Goal: Information Seeking & Learning: Learn about a topic

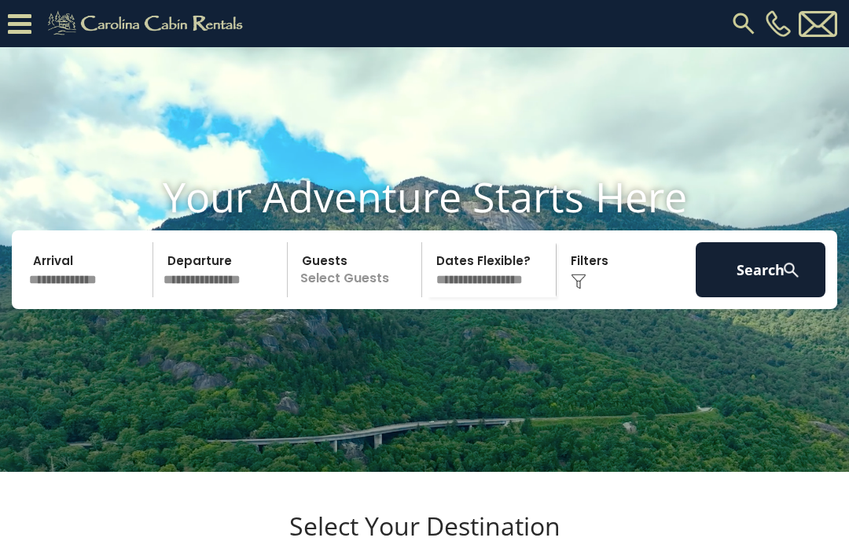
click at [22, 27] on icon at bounding box center [20, 24] width 24 height 28
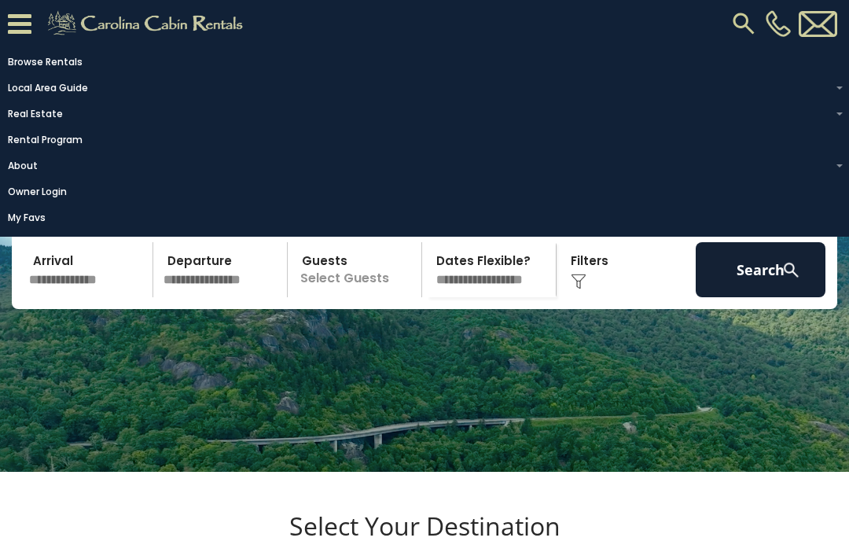
click at [31, 146] on link "Rental Program" at bounding box center [420, 140] width 841 height 22
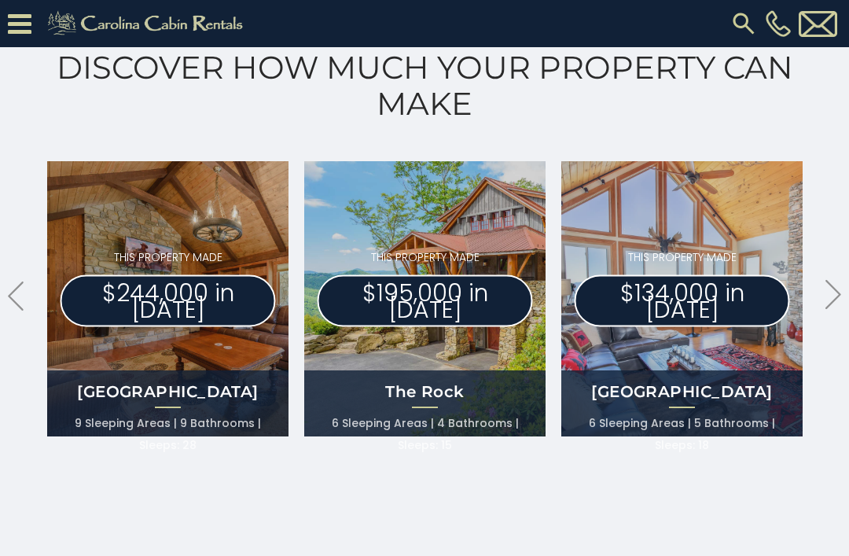
scroll to position [878, 0]
click at [831, 301] on icon ".arrowRight .st0{fill:#929292;}" at bounding box center [833, 295] width 16 height 29
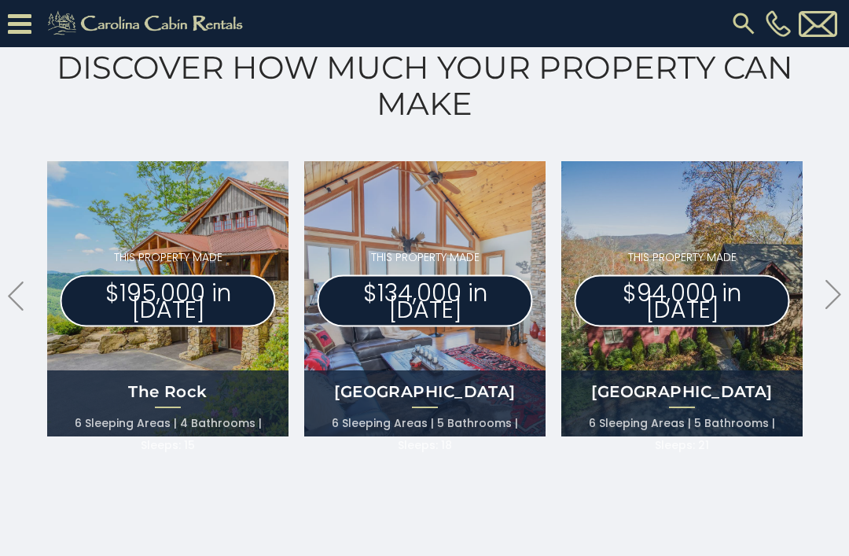
click at [836, 303] on icon ".arrowRight .st0{fill:#929292;}" at bounding box center [833, 294] width 16 height 29
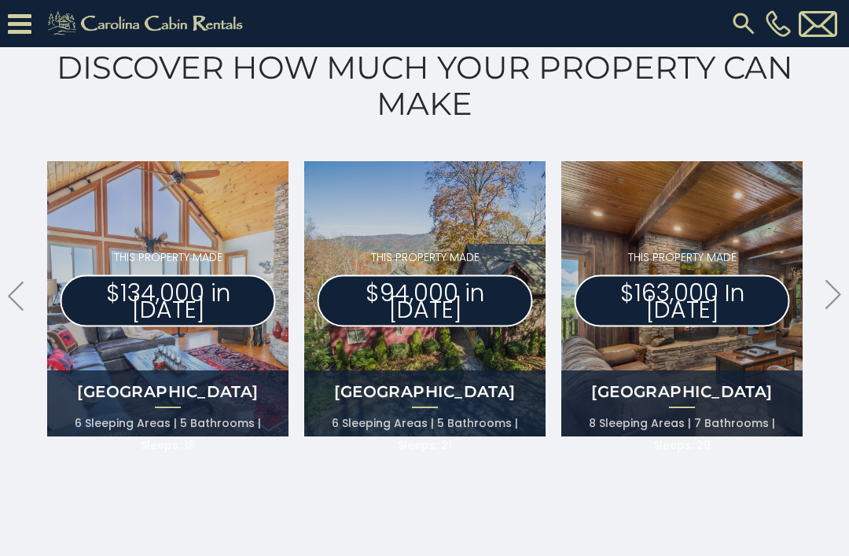
click at [838, 305] on icon ".arrowRight .st0{fill:#929292;}" at bounding box center [833, 294] width 16 height 29
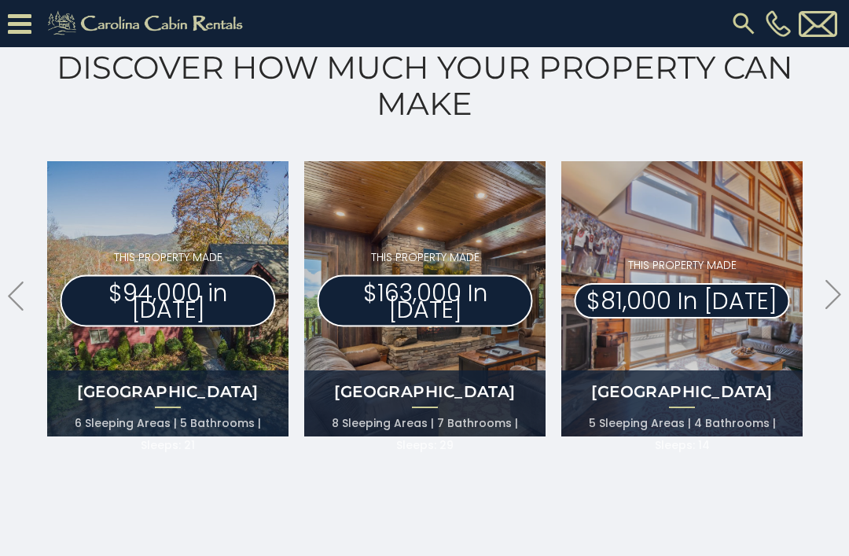
click at [834, 302] on icon ".arrowRight .st0{fill:#929292;}" at bounding box center [833, 294] width 16 height 29
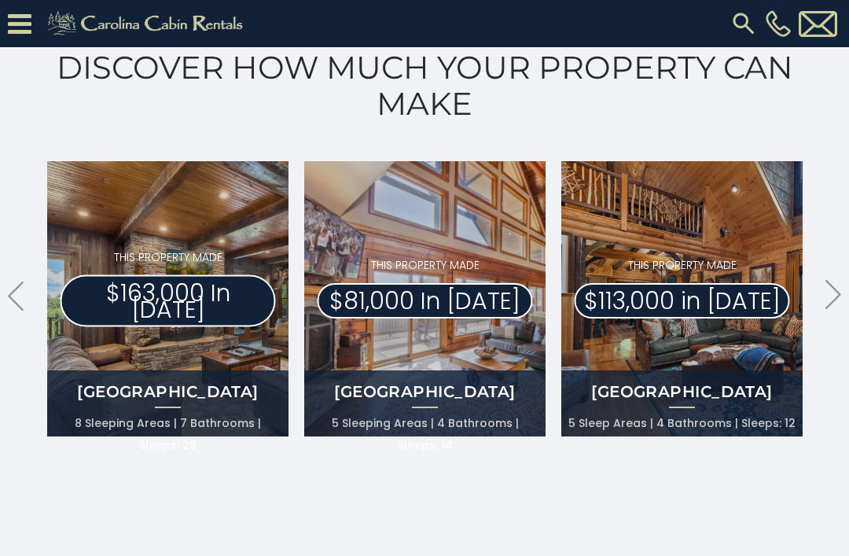
click at [839, 293] on icon at bounding box center [833, 294] width 16 height 29
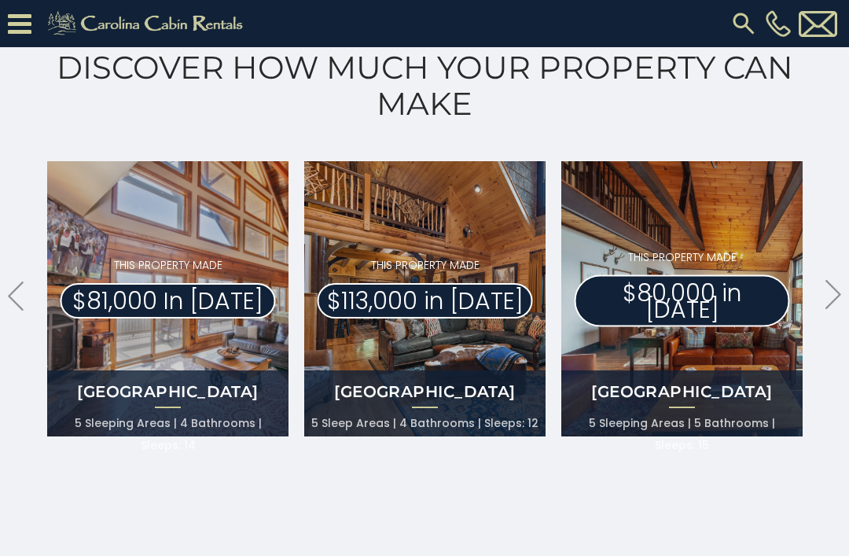
click at [840, 297] on icon ".arrowRight .st0{fill:#929292;}" at bounding box center [833, 294] width 16 height 29
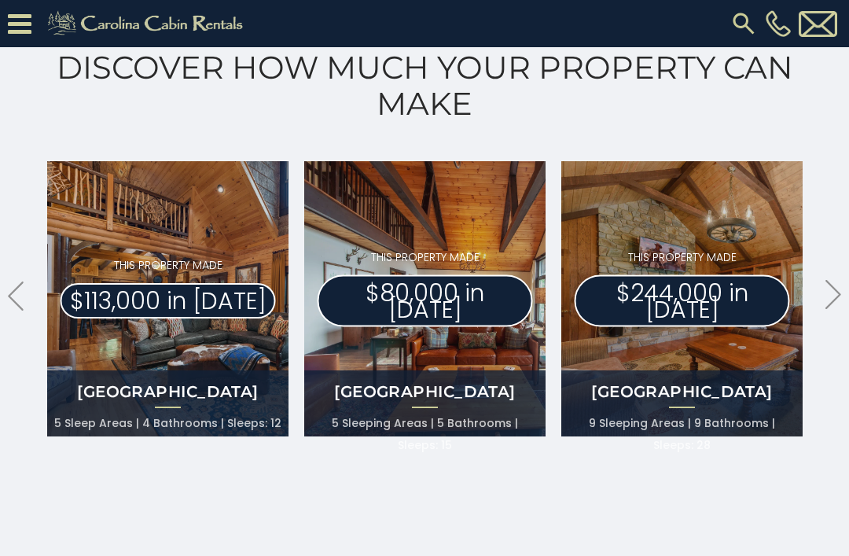
click at [840, 292] on icon ".arrowRight .st0{fill:#929292;}" at bounding box center [833, 294] width 16 height 29
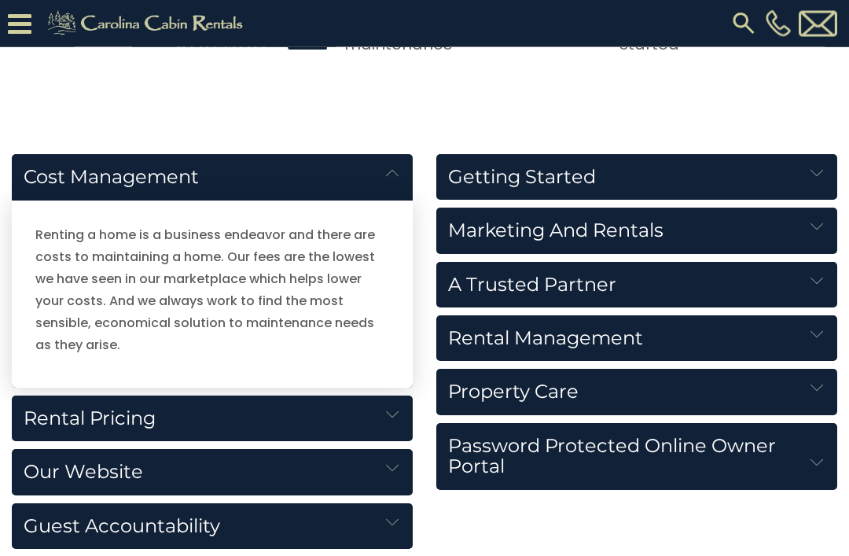
scroll to position [1670, 0]
click at [69, 417] on h5 "Rental Pricing" at bounding box center [212, 418] width 401 height 46
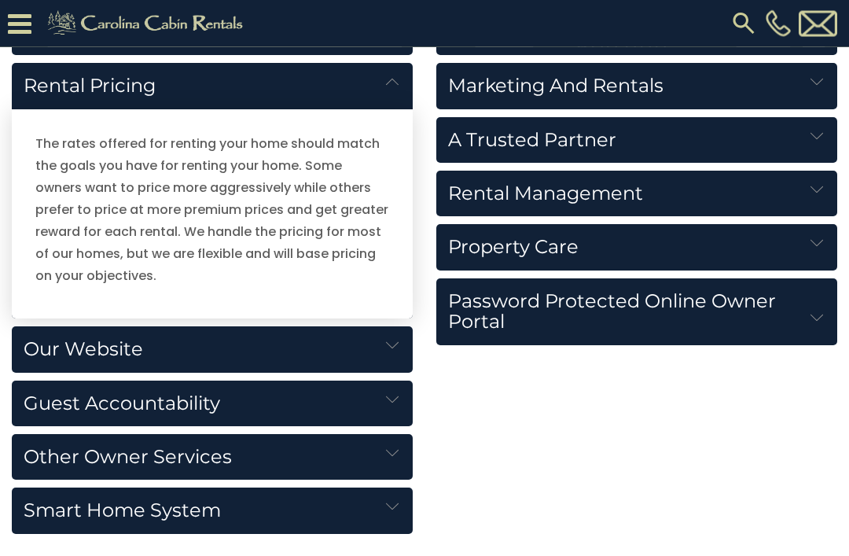
scroll to position [1815, 0]
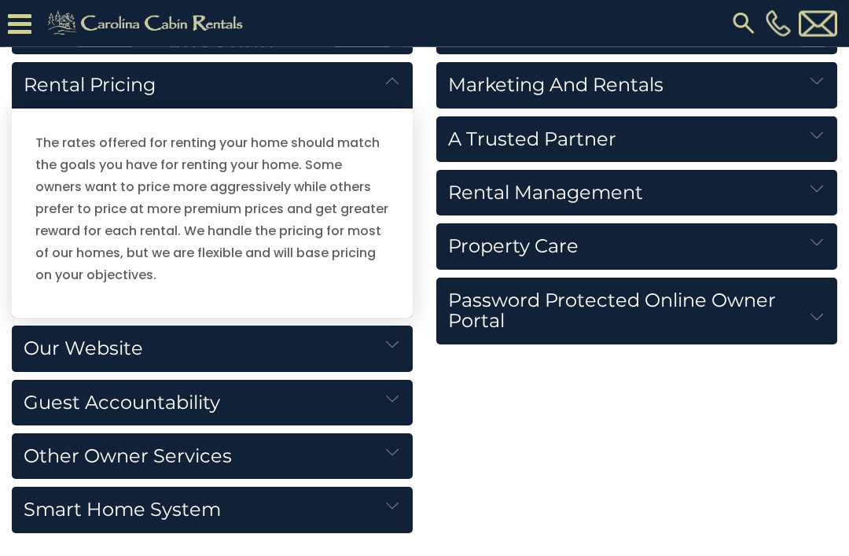
click at [60, 352] on h5 "Our Website" at bounding box center [212, 349] width 401 height 46
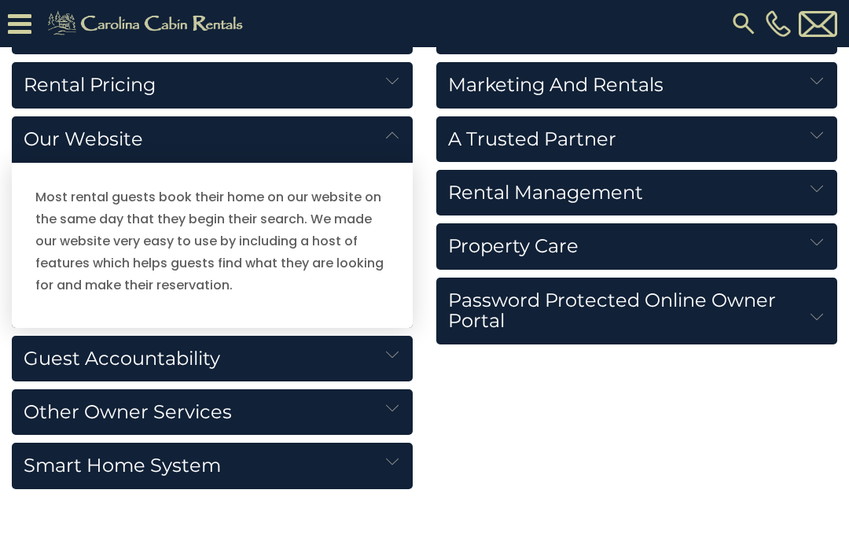
click at [53, 362] on h5 "Guest Accountability" at bounding box center [212, 359] width 401 height 46
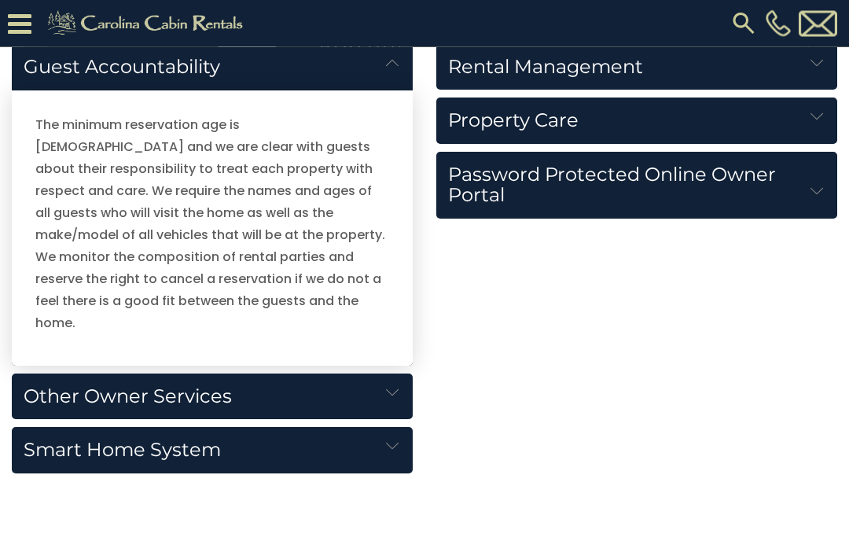
click at [52, 374] on h5 "Other Owner Services" at bounding box center [212, 397] width 401 height 46
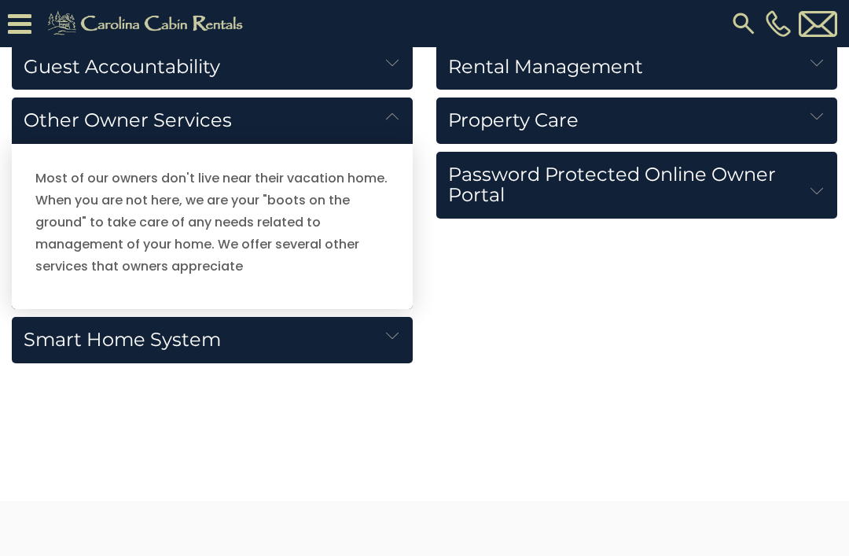
click at [48, 339] on h5 "Smart Home System" at bounding box center [212, 340] width 401 height 46
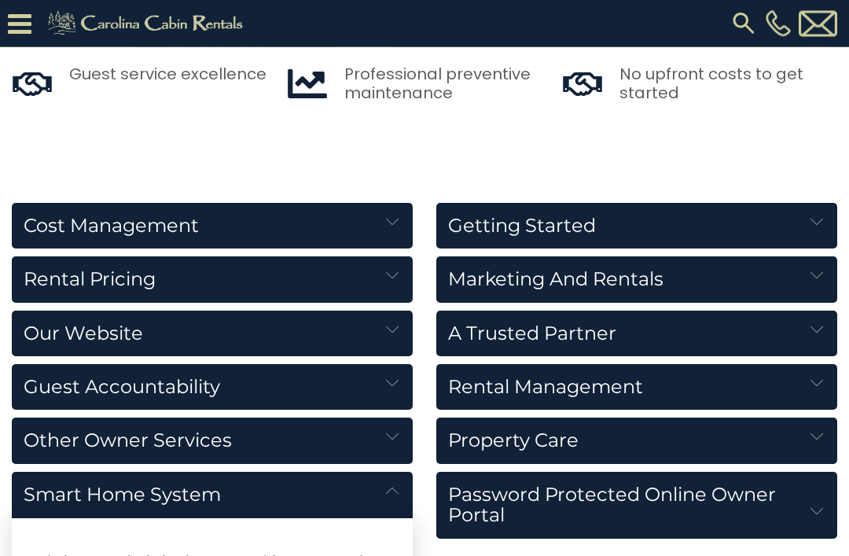
scroll to position [1617, 0]
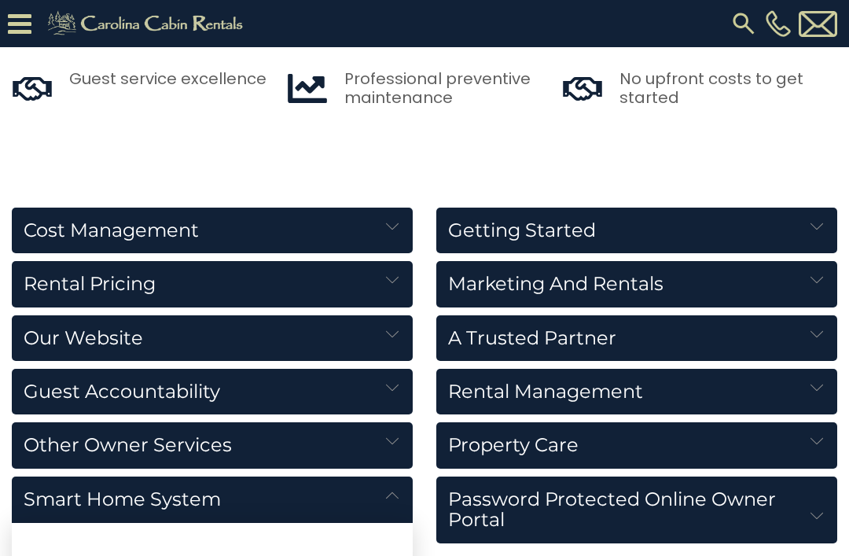
click at [816, 230] on img at bounding box center [816, 226] width 13 height 13
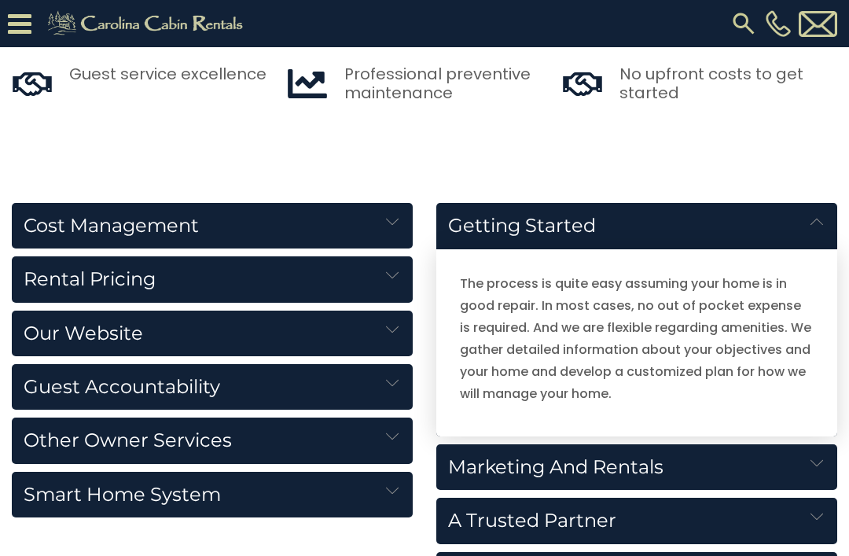
scroll to position [1629, 0]
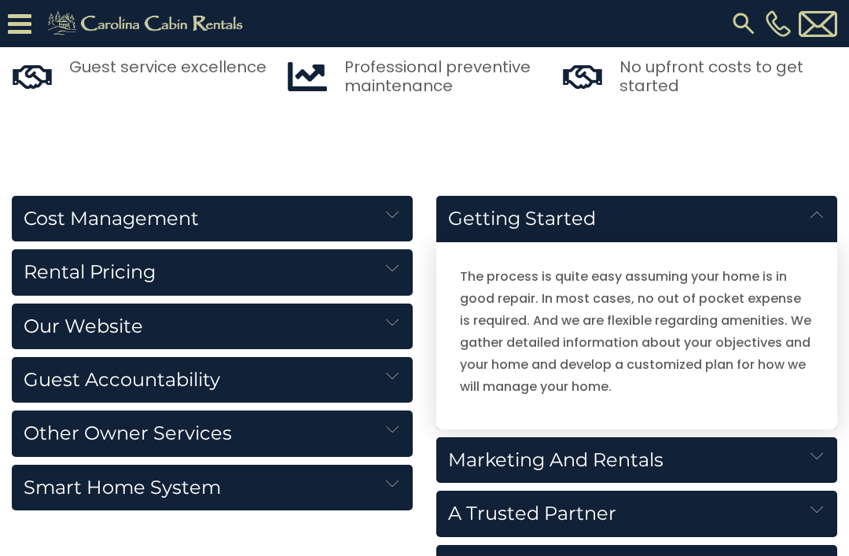
click at [789, 457] on h5 "Marketing and Rentals" at bounding box center [636, 460] width 401 height 46
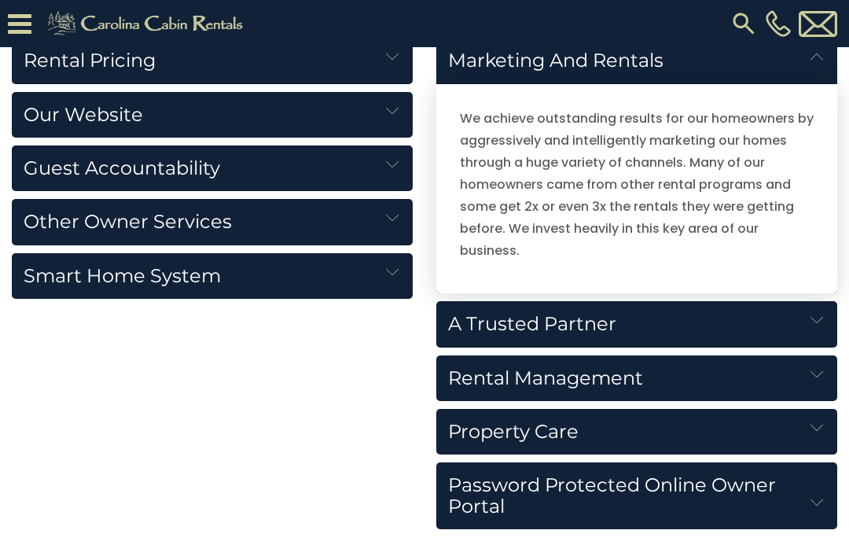
scroll to position [1863, 0]
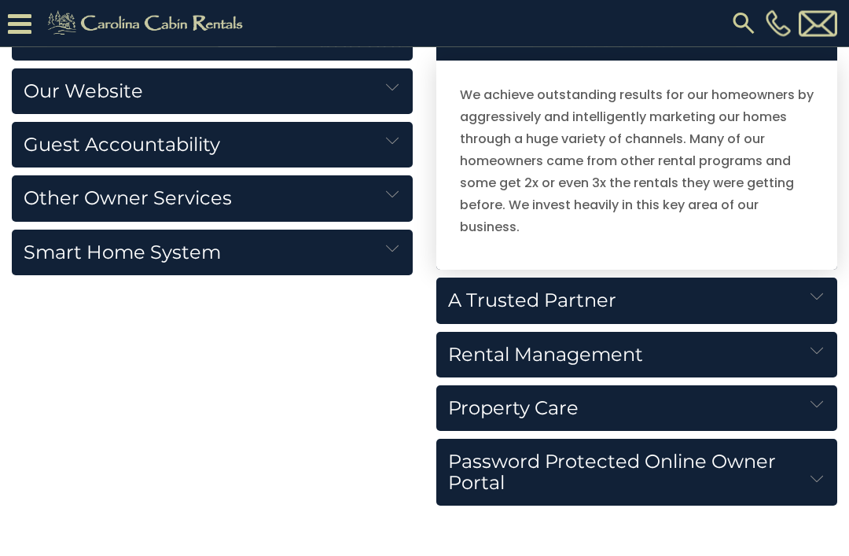
click at [809, 307] on h5 "A Trusted Partner" at bounding box center [636, 301] width 401 height 46
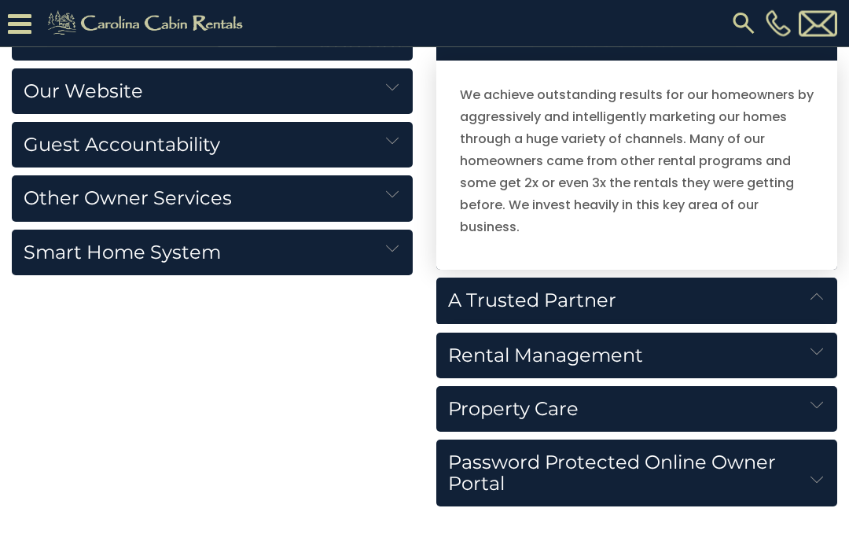
scroll to position [1864, 0]
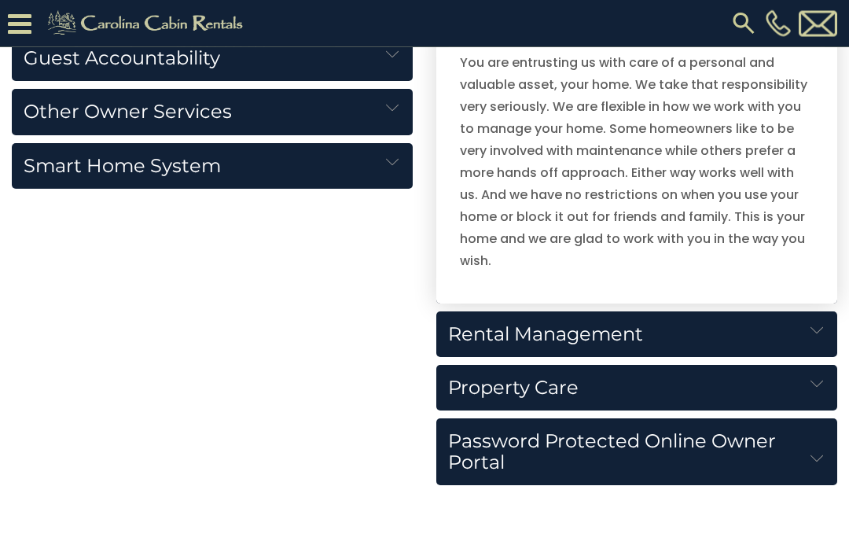
click at [807, 338] on h5 "Rental Management" at bounding box center [636, 335] width 401 height 46
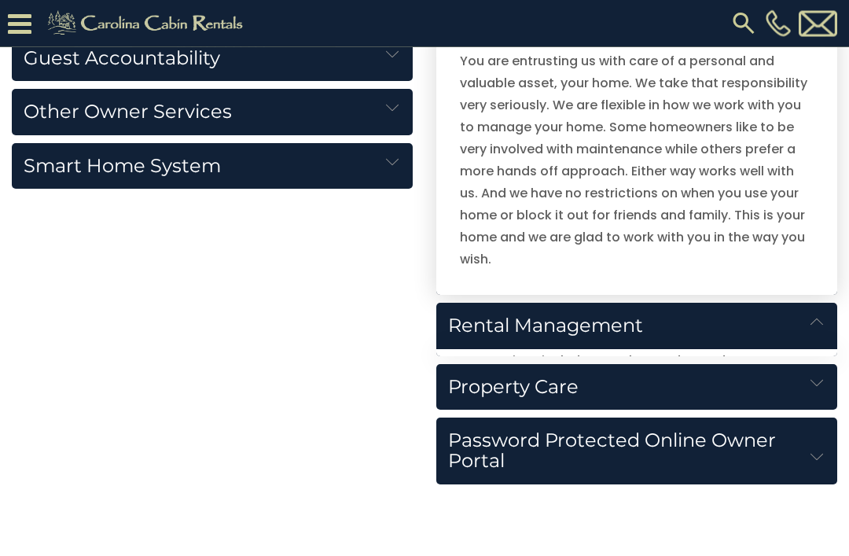
scroll to position [1950, 0]
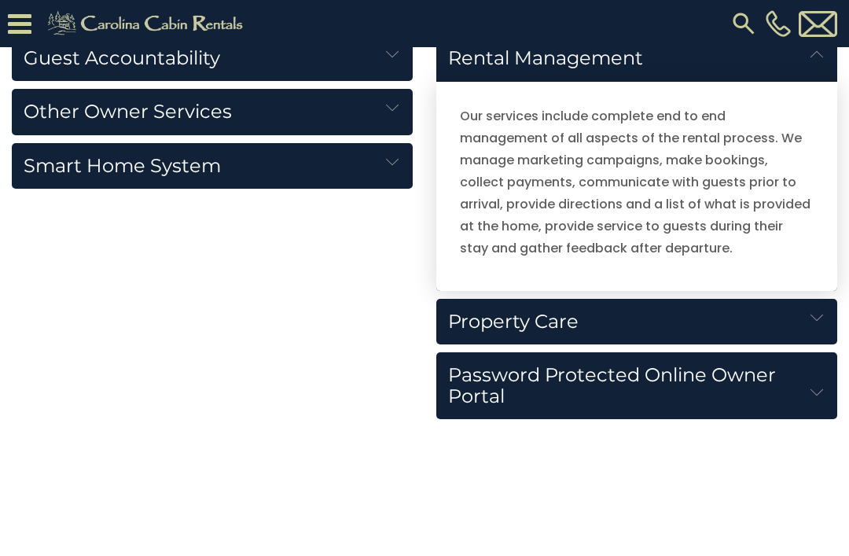
click at [815, 322] on img at bounding box center [816, 317] width 13 height 13
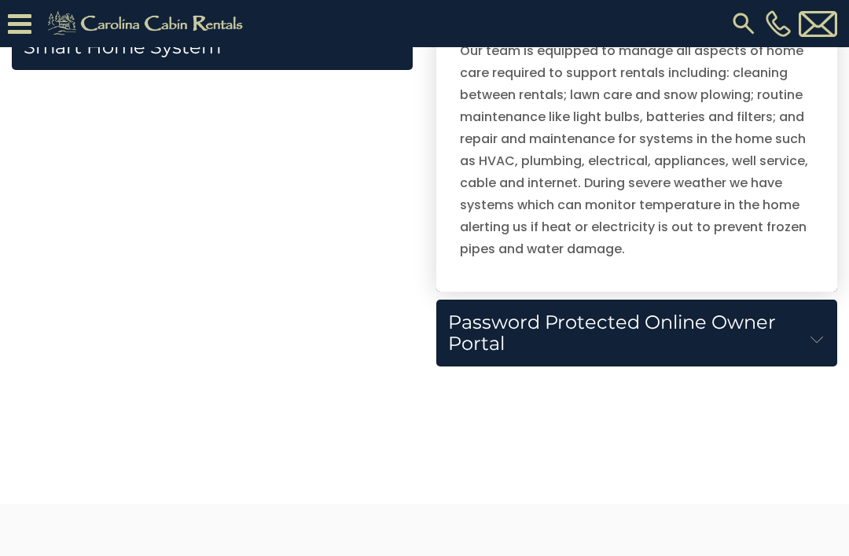
scroll to position [2068, 0]
click at [794, 332] on h5 "Password Protected Online Owner Portal" at bounding box center [636, 333] width 401 height 67
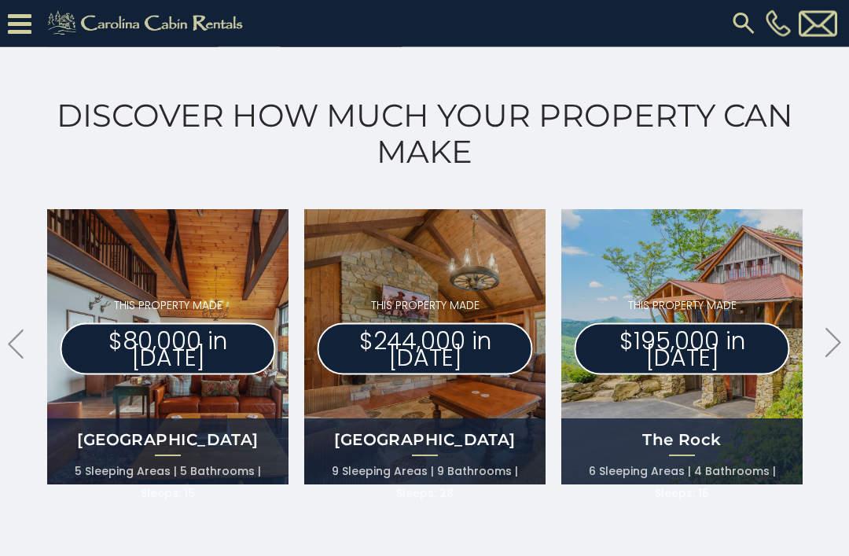
scroll to position [831, 0]
click at [837, 337] on icon ".arrowRight .st0{fill:#929292;}" at bounding box center [833, 342] width 16 height 29
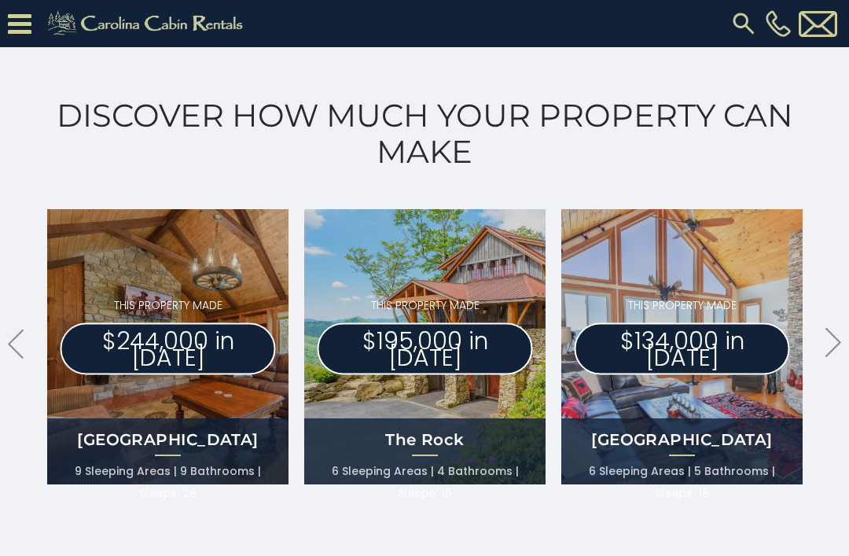
click at [839, 343] on icon at bounding box center [833, 342] width 16 height 29
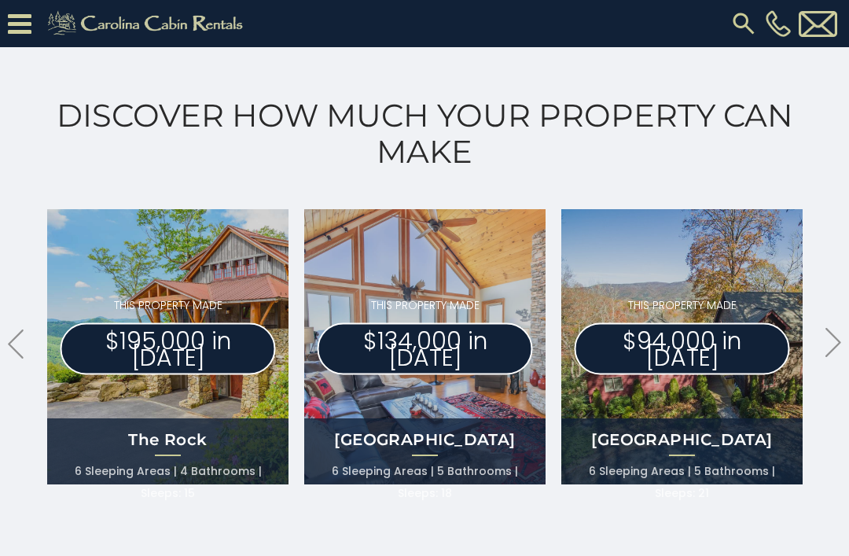
click at [838, 336] on icon ".arrowRight .st0{fill:#929292;}" at bounding box center [833, 342] width 16 height 29
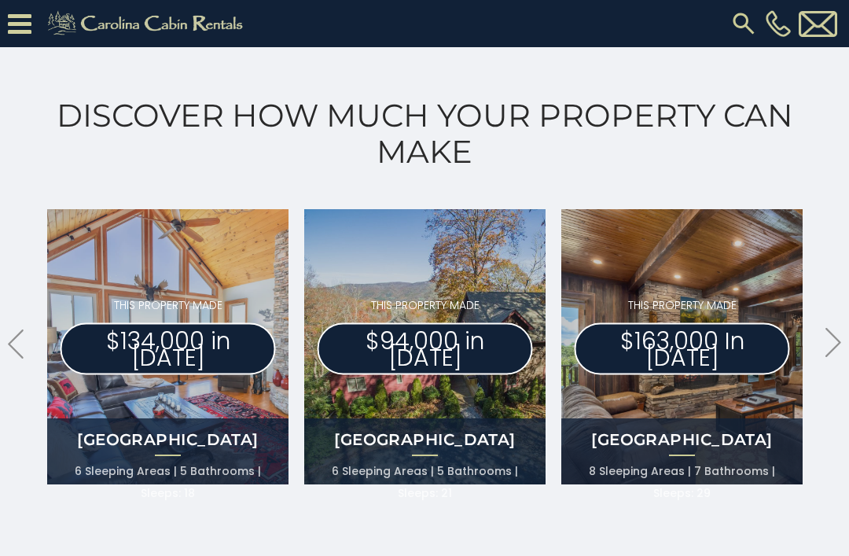
click at [840, 338] on icon ".arrowRight .st0{fill:#929292;}" at bounding box center [833, 342] width 16 height 29
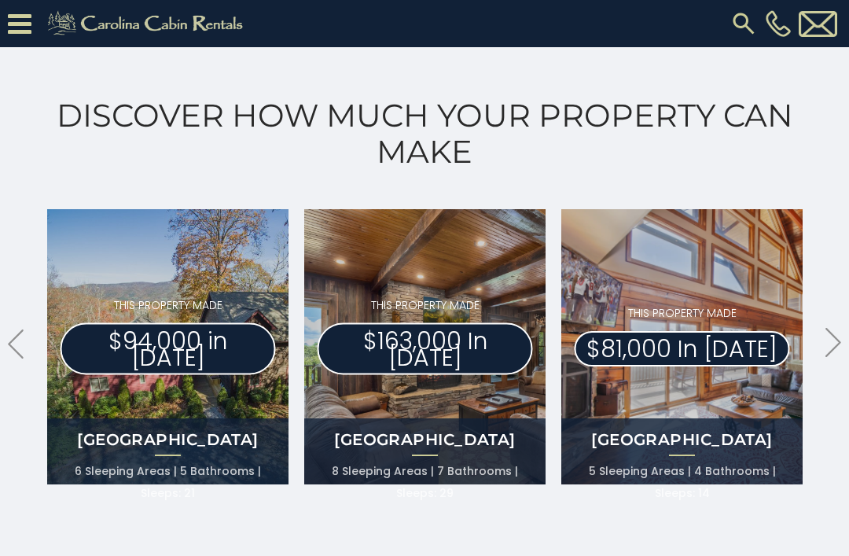
click at [840, 346] on icon ".arrowRight .st0{fill:#929292;}" at bounding box center [833, 342] width 16 height 29
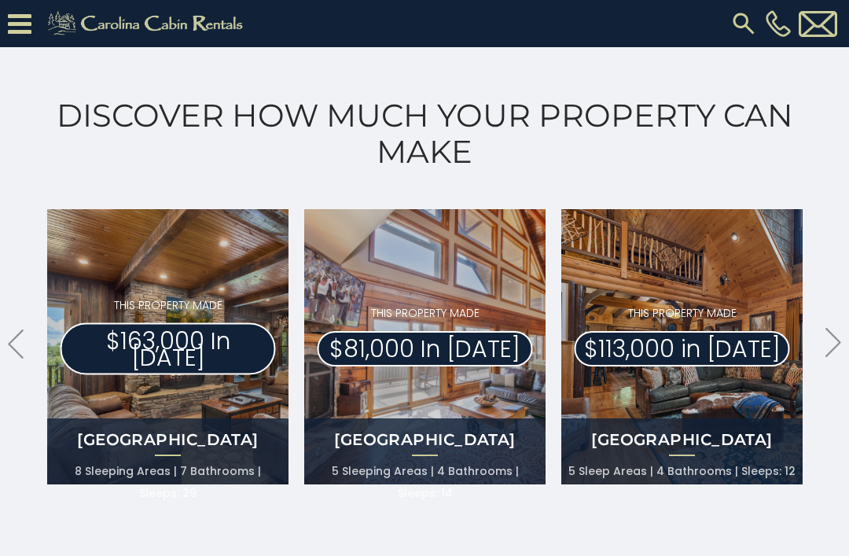
click at [840, 343] on icon at bounding box center [833, 342] width 16 height 29
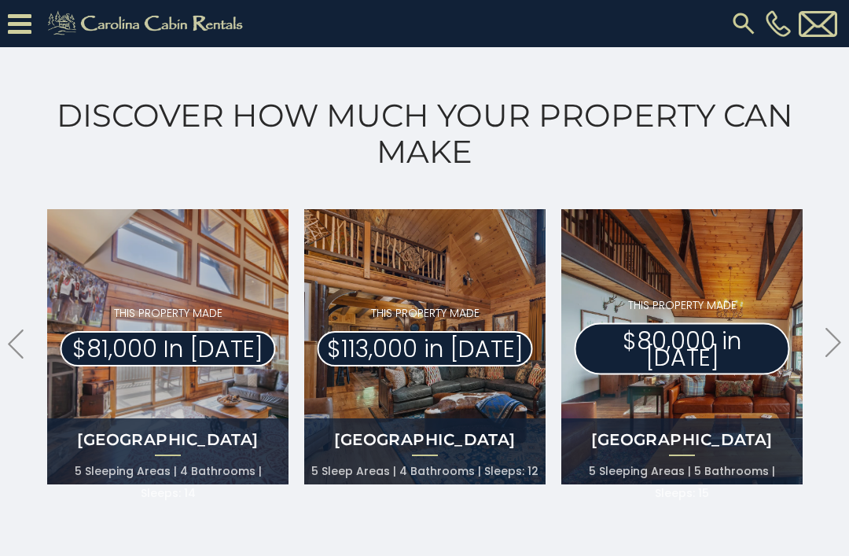
click at [837, 349] on icon ".arrowRight .st0{fill:#929292;}" at bounding box center [833, 342] width 16 height 29
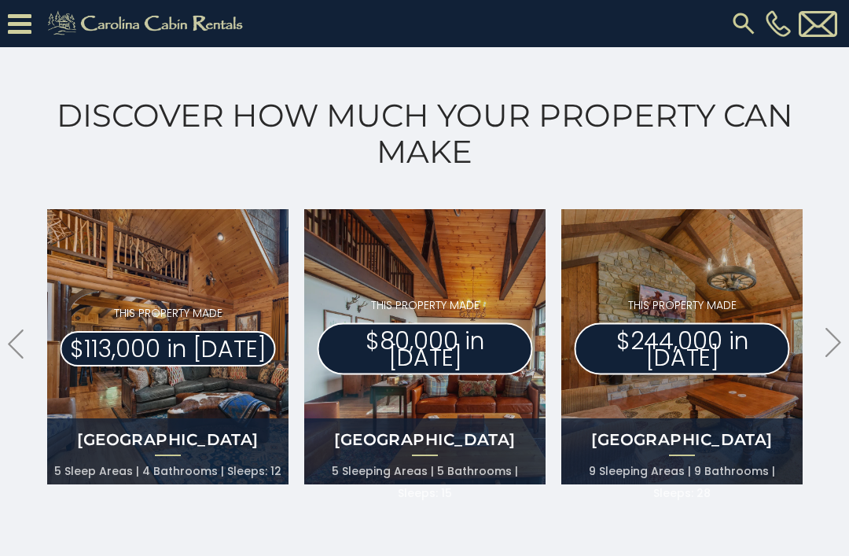
click at [838, 332] on icon ".arrowRight .st0{fill:#929292;}" at bounding box center [833, 342] width 16 height 29
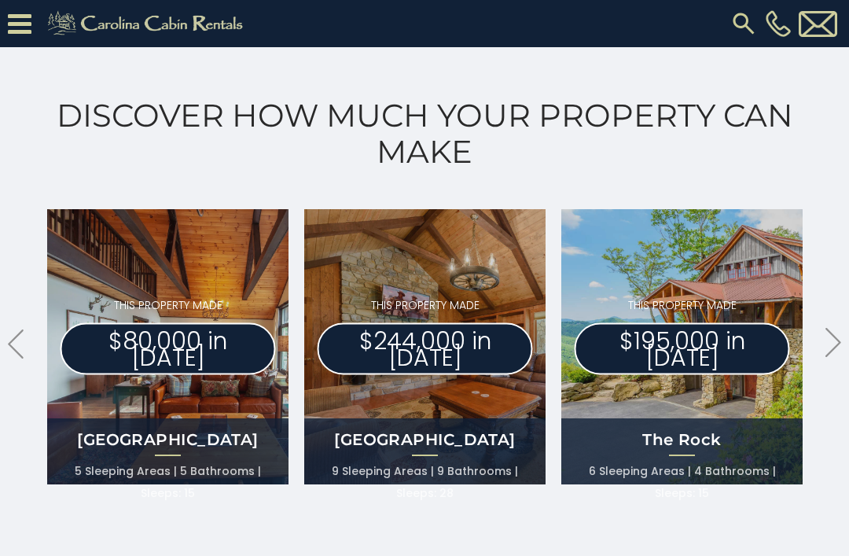
click at [825, 343] on icon ".arrowRight .st0{fill:#929292;}" at bounding box center [833, 342] width 16 height 29
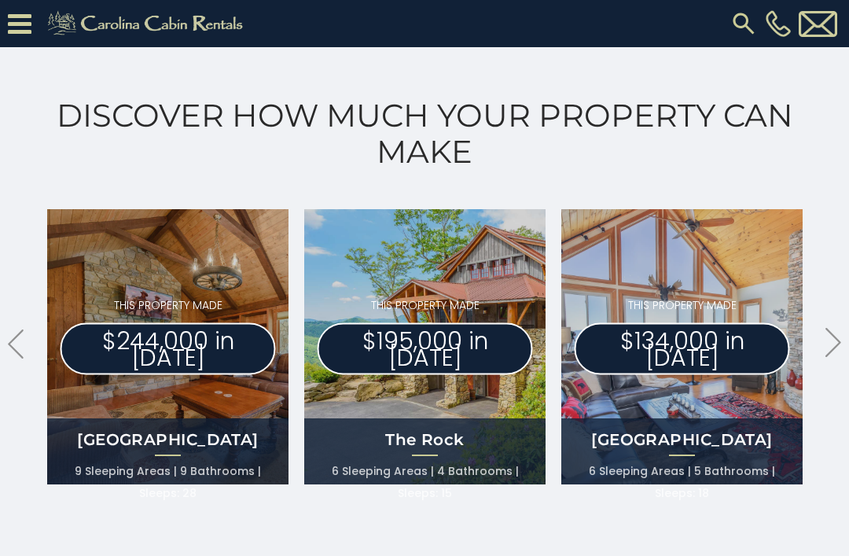
click at [840, 342] on icon at bounding box center [833, 342] width 16 height 29
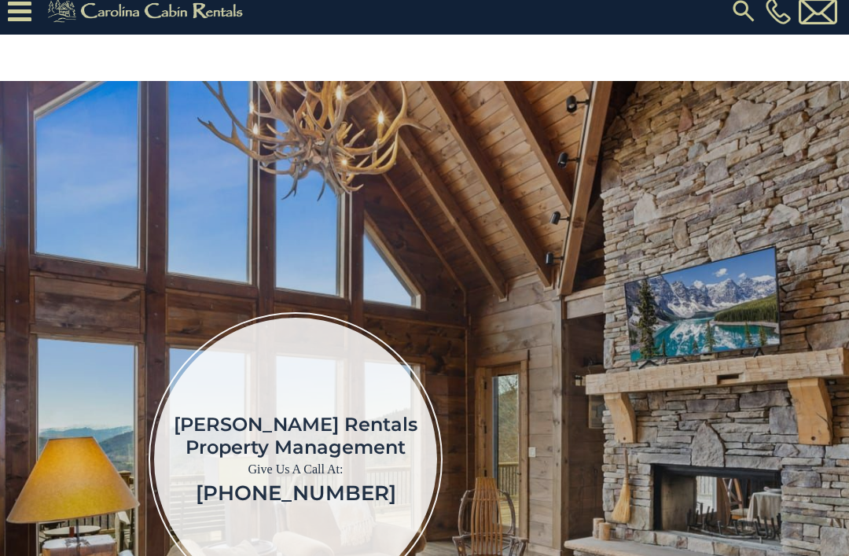
scroll to position [0, 0]
